Goal: Task Accomplishment & Management: Complete application form

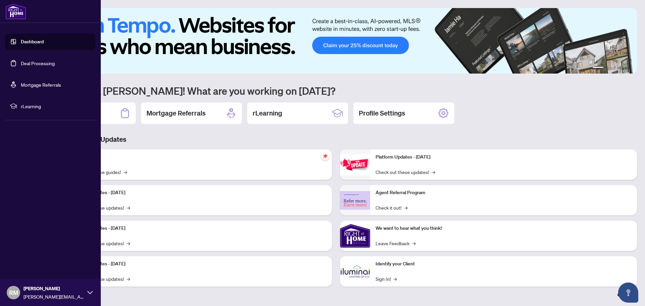
click at [21, 61] on link "Deal Processing" at bounding box center [38, 63] width 34 height 6
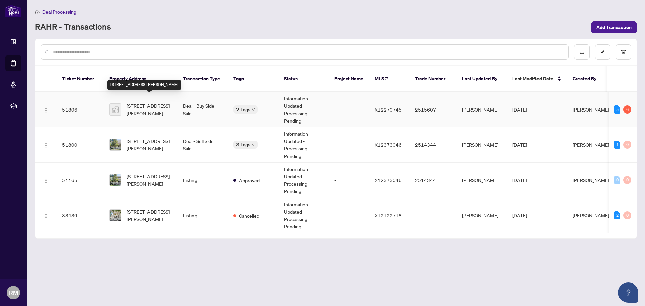
click at [148, 102] on span "[STREET_ADDRESS][PERSON_NAME]" at bounding box center [150, 109] width 46 height 15
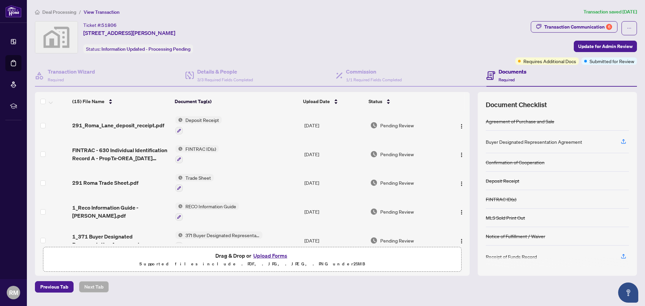
click at [507, 73] on h4 "Documents" at bounding box center [512, 72] width 28 height 8
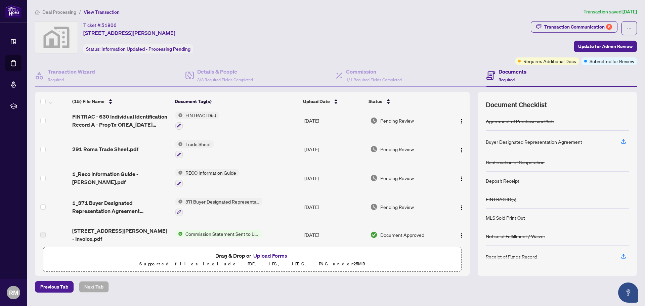
scroll to position [67, 0]
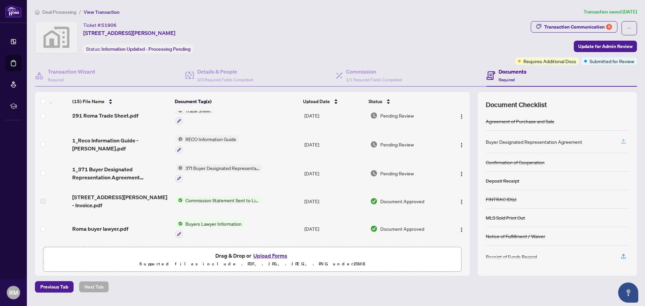
click at [622, 141] on icon "button" at bounding box center [623, 141] width 6 height 6
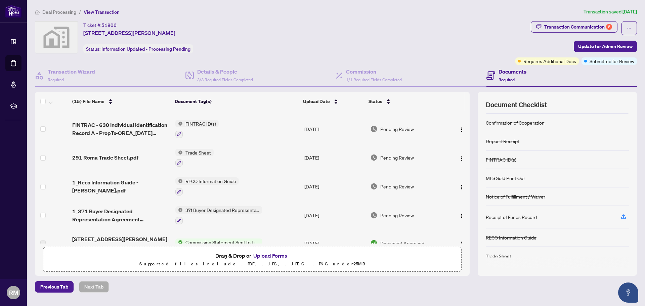
scroll to position [0, 0]
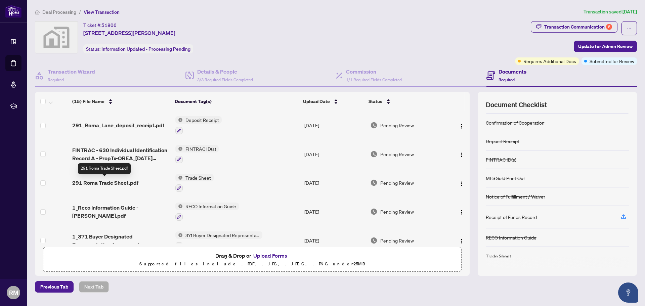
click at [125, 179] on span "291 Roma Trade Sheet.pdf" at bounding box center [105, 183] width 66 height 8
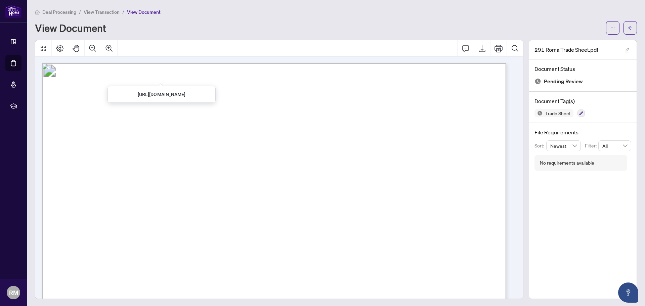
click at [109, 12] on span "View Transaction" at bounding box center [102, 12] width 36 height 6
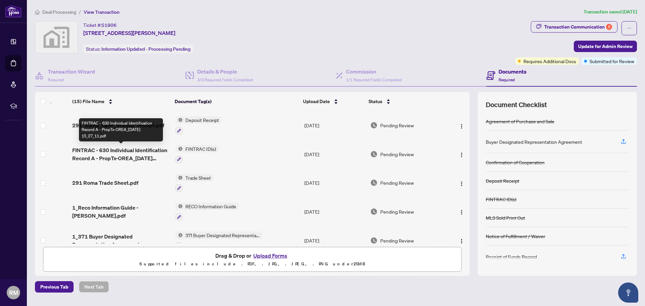
click at [143, 148] on span "FINTRAC - 630 Individual Identification Record A - PropTx-OREA_[DATE] 15_27_11.…" at bounding box center [121, 154] width 98 height 16
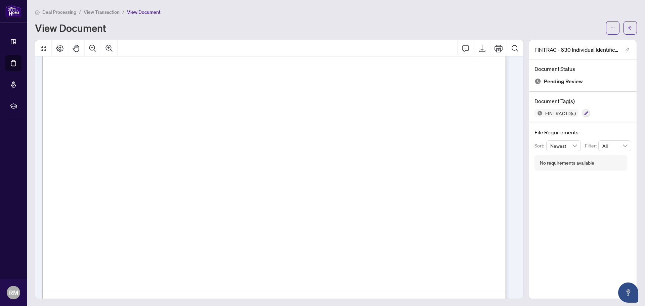
scroll to position [1579, 0]
click at [92, 11] on span "View Transaction" at bounding box center [102, 12] width 36 height 6
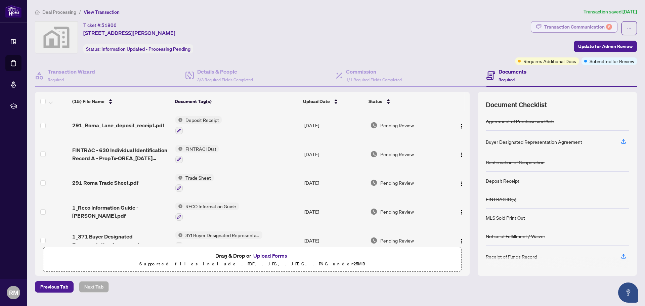
click at [576, 24] on div "Transaction Communication 6" at bounding box center [578, 26] width 68 height 11
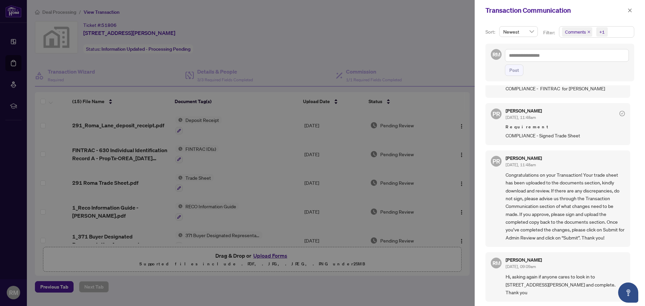
scroll to position [403, 0]
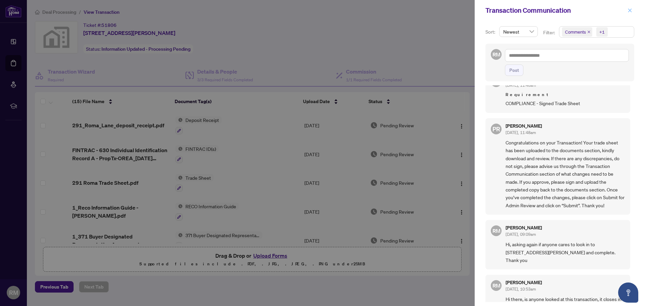
click at [629, 10] on icon "close" at bounding box center [630, 10] width 4 height 4
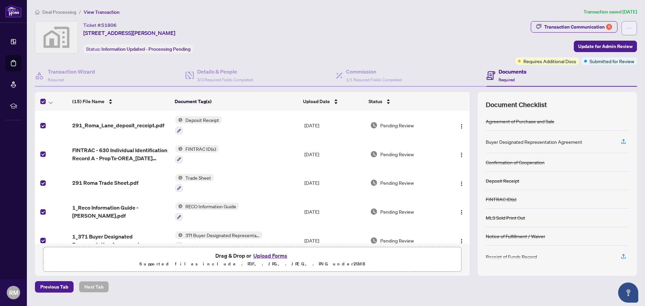
click at [628, 26] on icon "ellipsis" at bounding box center [629, 28] width 5 height 5
click at [521, 40] on div "Transaction Communication 6 Update for Admin Review Requires Additional Docs Su…" at bounding box center [576, 43] width 122 height 44
click at [611, 61] on span "Submitted for Review" at bounding box center [611, 60] width 45 height 7
click at [560, 61] on span "Requires Additional Docs" at bounding box center [549, 60] width 53 height 7
click at [501, 71] on h4 "Documents" at bounding box center [512, 72] width 28 height 8
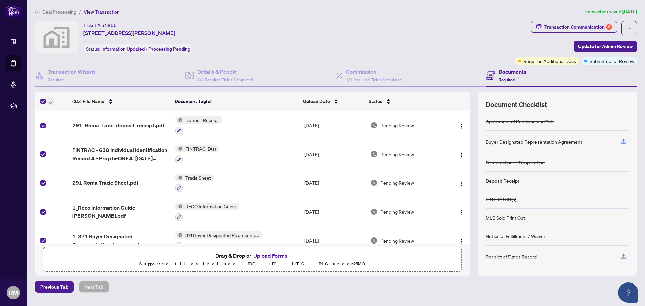
click at [51, 102] on icon "button" at bounding box center [51, 102] width 4 height 3
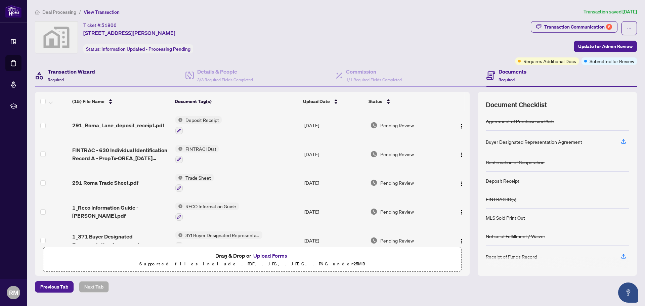
click at [78, 72] on h4 "Transaction Wizard" at bounding box center [71, 72] width 47 height 8
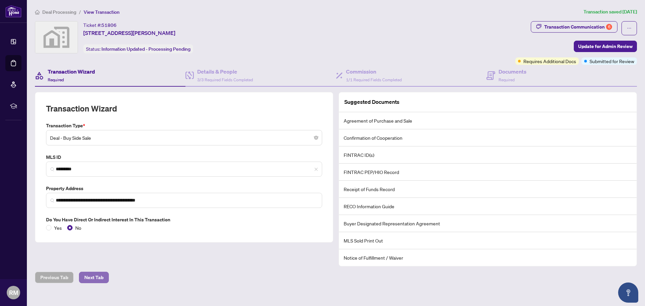
click at [99, 276] on span "Next Tab" at bounding box center [93, 277] width 19 height 11
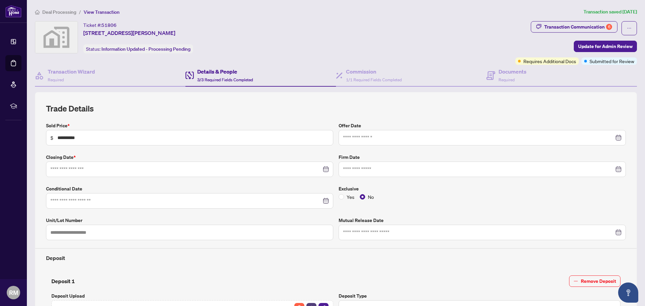
type input "**********"
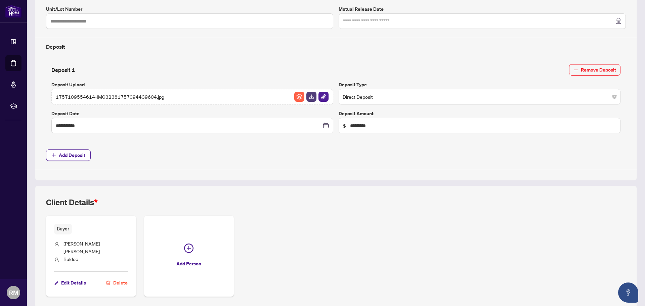
scroll to position [231, 0]
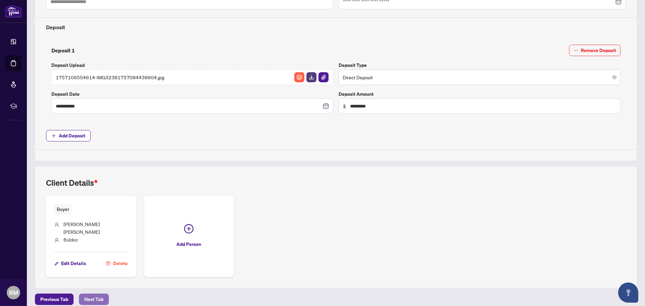
click at [98, 294] on span "Next Tab" at bounding box center [93, 299] width 19 height 11
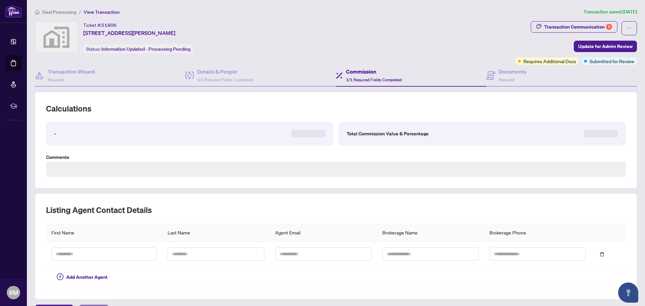
type textarea "**********"
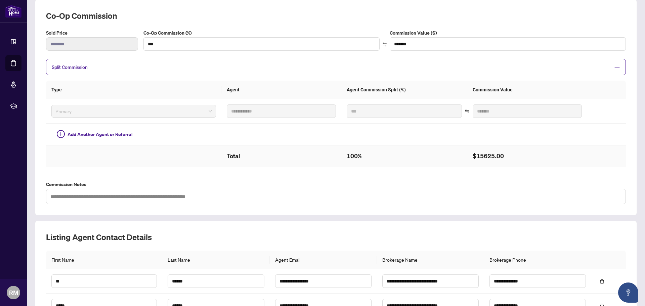
scroll to position [162, 0]
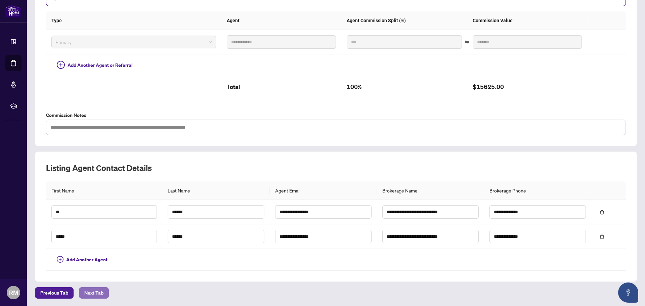
click at [101, 293] on span "Next Tab" at bounding box center [93, 293] width 19 height 11
